Goal: Find specific page/section: Find specific page/section

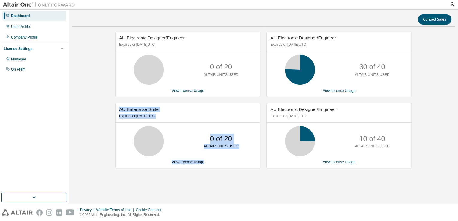
drag, startPoint x: 245, startPoint y: 168, endPoint x: 117, endPoint y: 110, distance: 140.6
click at [117, 110] on div "AU Electronic Designer/Engineer Expires on [DATE] UTC 0 of 20 ALTAIR UNITS USED…" at bounding box center [184, 103] width 151 height 143
click at [174, 187] on div "Contact Sales AU Electronic Designer/Engineer Expires on May 24, 2026 UTC 0 of …" at bounding box center [263, 107] width 383 height 188
click at [173, 191] on div "Contact Sales AU Electronic Designer/Engineer Expires on May 24, 2026 UTC 0 of …" at bounding box center [263, 107] width 383 height 188
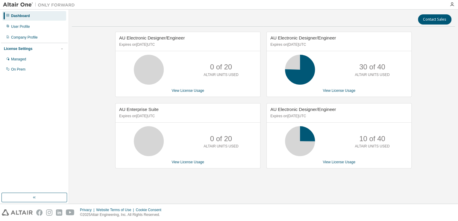
click at [299, 167] on div "AU Electronic Designer/Engineer Expires on September 4, 2026 UTC 10 of 40 ALTAI…" at bounding box center [338, 135] width 145 height 65
